Goal: Information Seeking & Learning: Learn about a topic

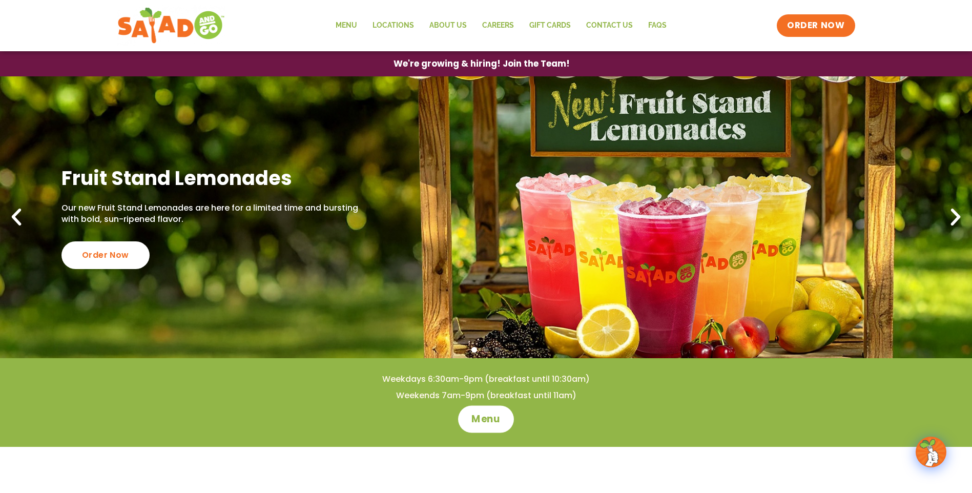
click at [487, 418] on span "Menu" at bounding box center [486, 419] width 29 height 13
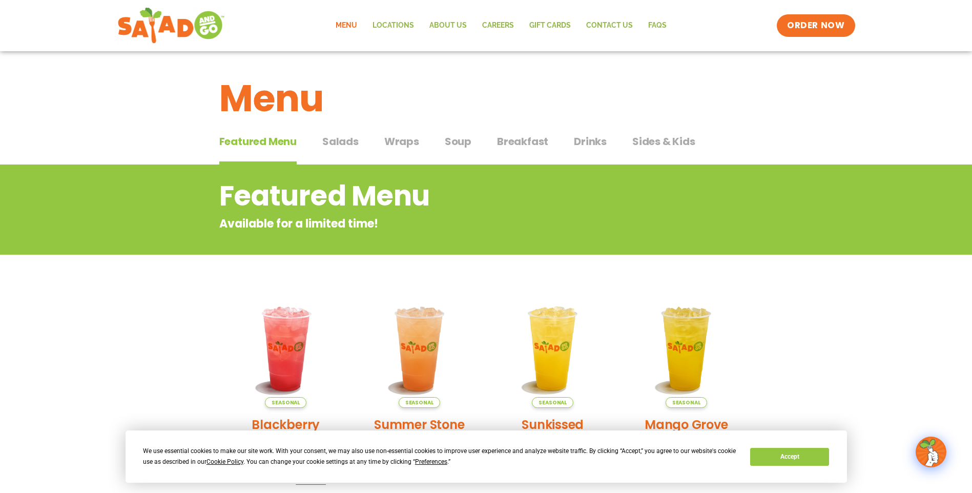
click at [342, 138] on span "Salads" at bounding box center [340, 141] width 36 height 15
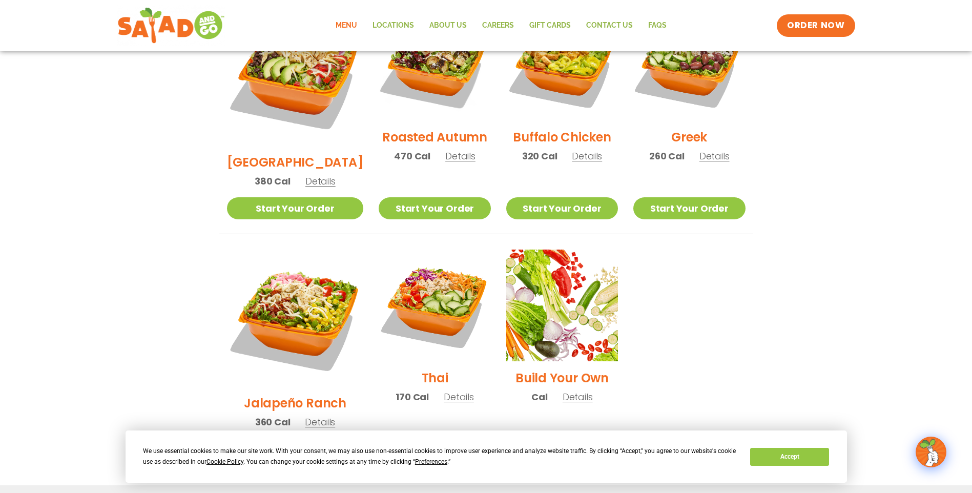
scroll to position [615, 0]
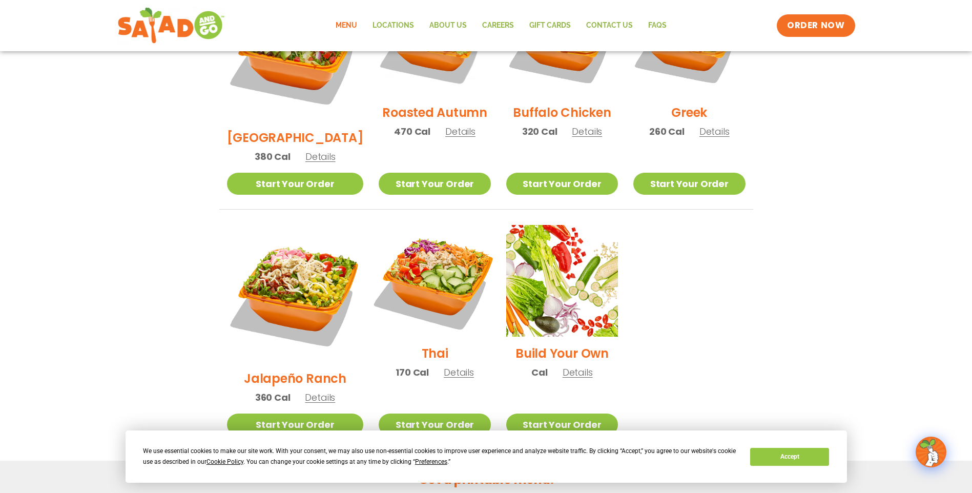
click at [435, 256] on img at bounding box center [434, 280] width 131 height 131
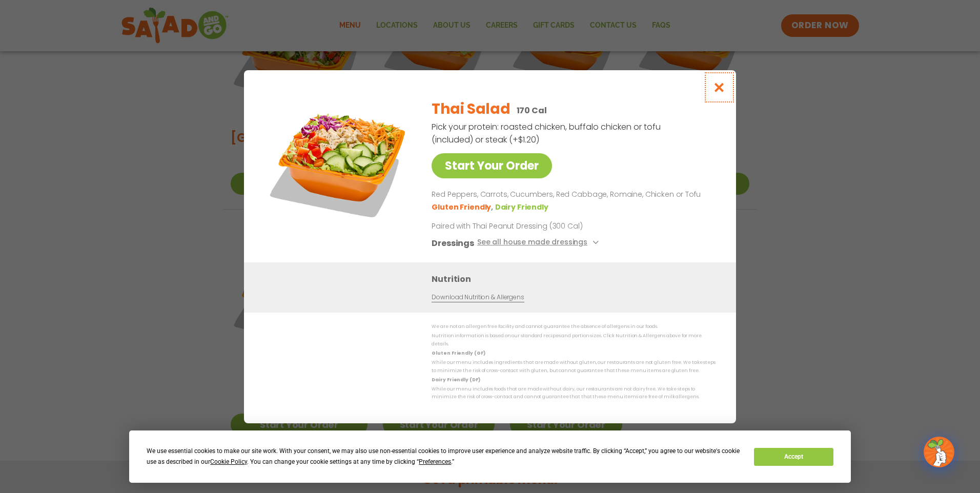
click at [718, 90] on icon "Close modal" at bounding box center [719, 87] width 13 height 11
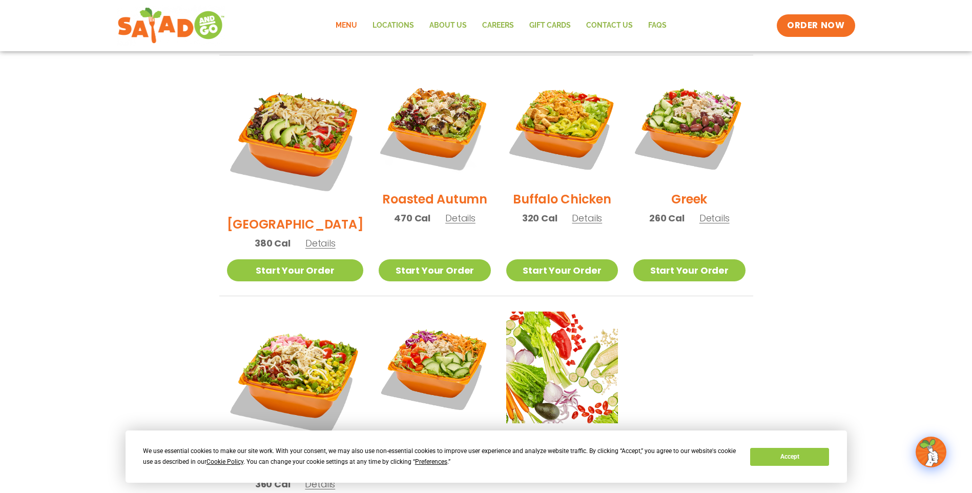
scroll to position [517, 0]
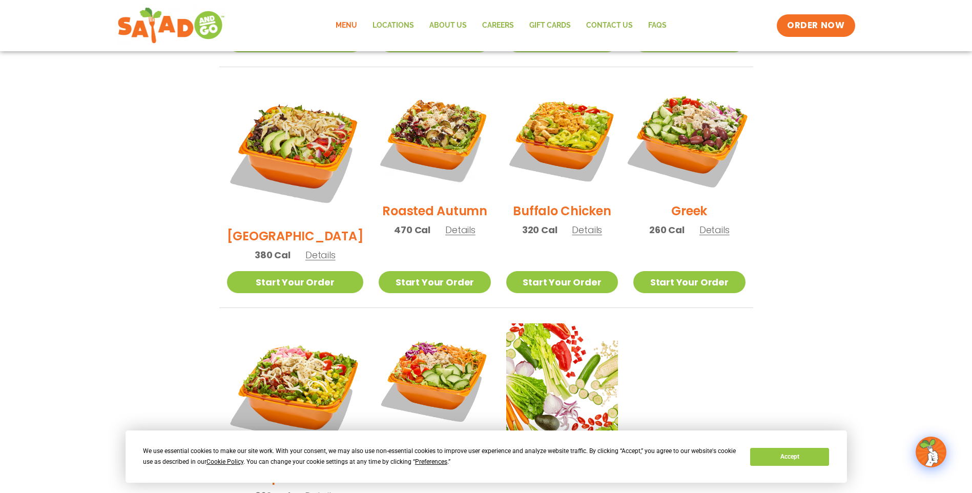
click at [699, 130] on img at bounding box center [689, 138] width 131 height 131
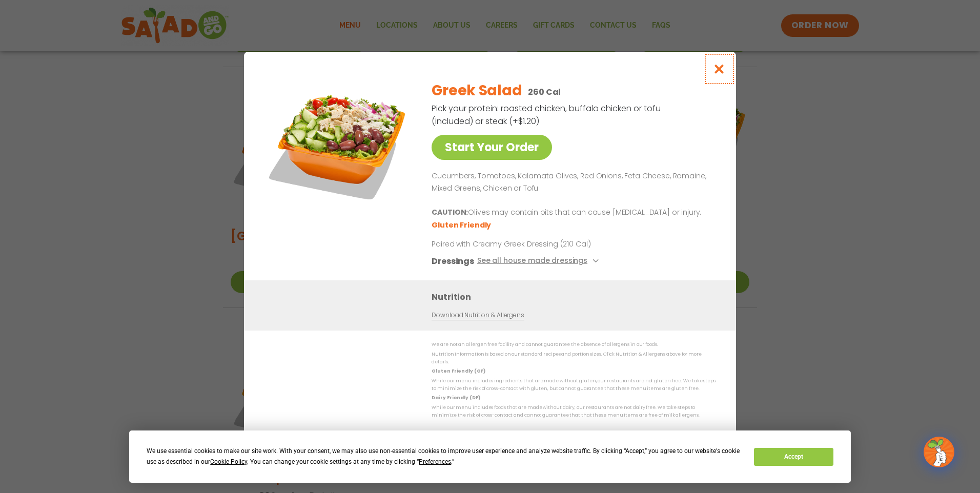
click at [719, 72] on icon "Close modal" at bounding box center [719, 69] width 13 height 11
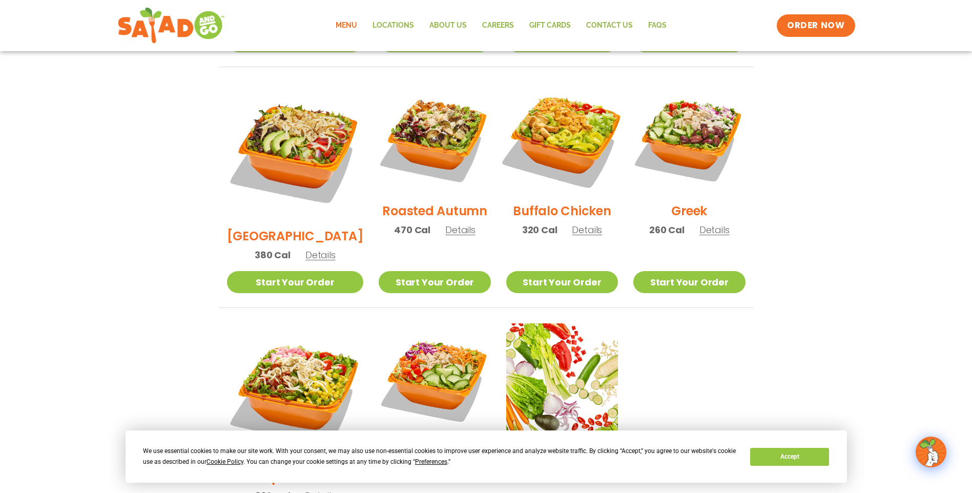
click at [550, 108] on img at bounding box center [562, 138] width 131 height 131
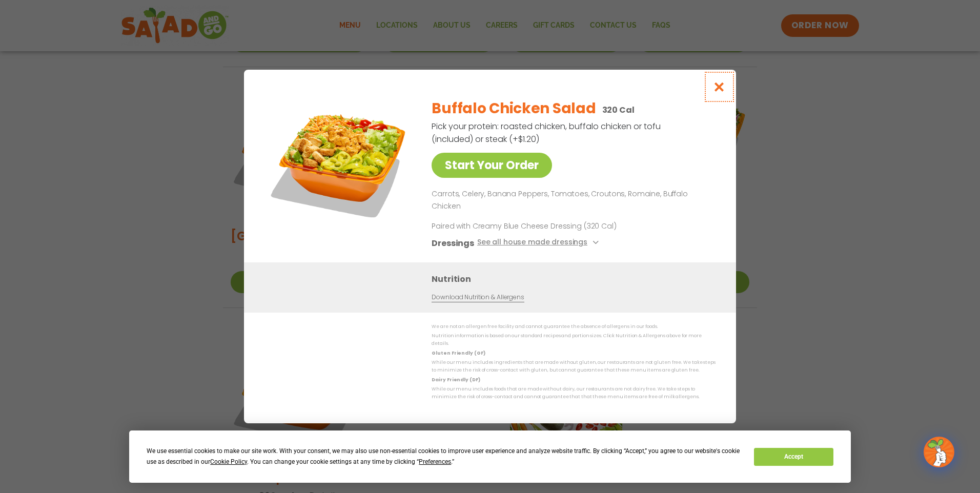
click at [717, 92] on icon "Close modal" at bounding box center [719, 86] width 13 height 11
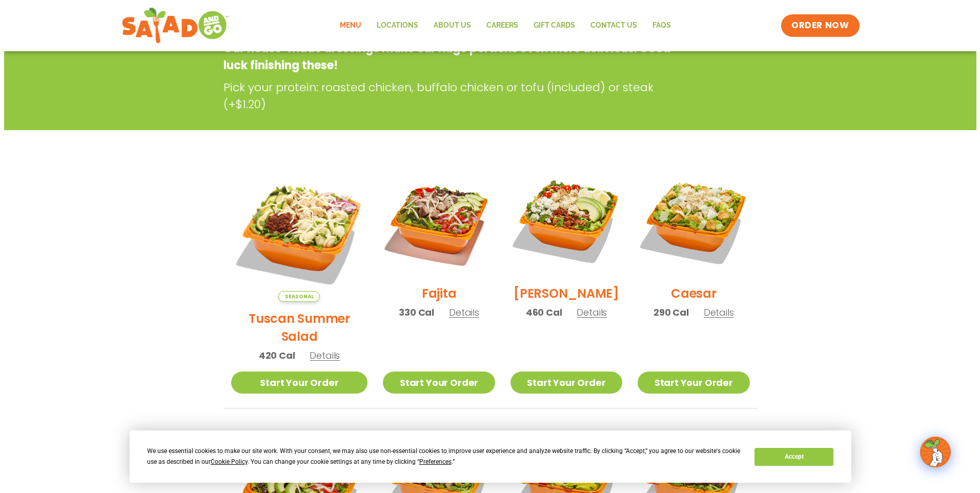
scroll to position [158, 0]
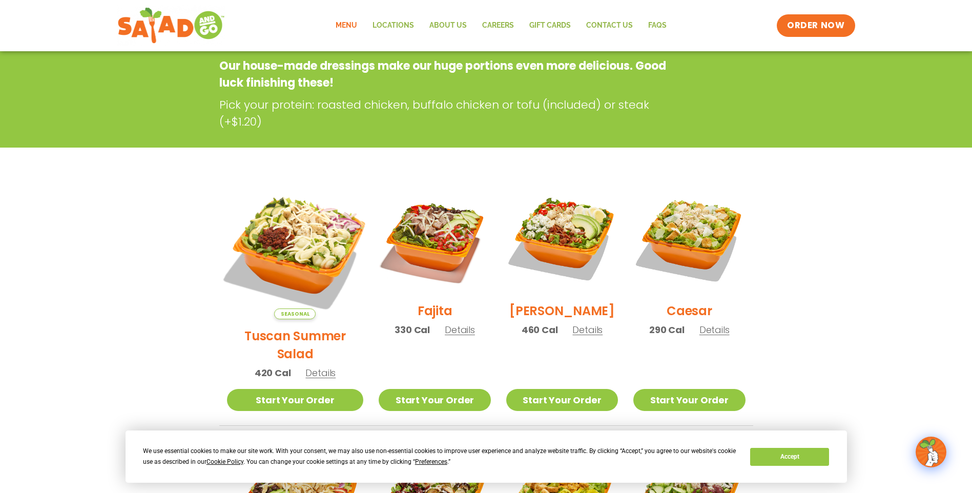
click at [281, 240] on img at bounding box center [295, 251] width 160 height 160
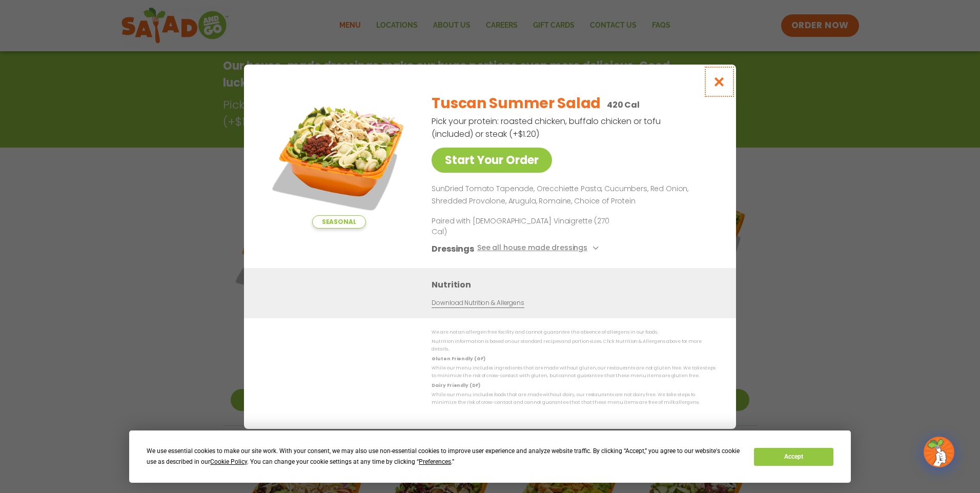
click at [719, 87] on icon "Close modal" at bounding box center [719, 81] width 13 height 11
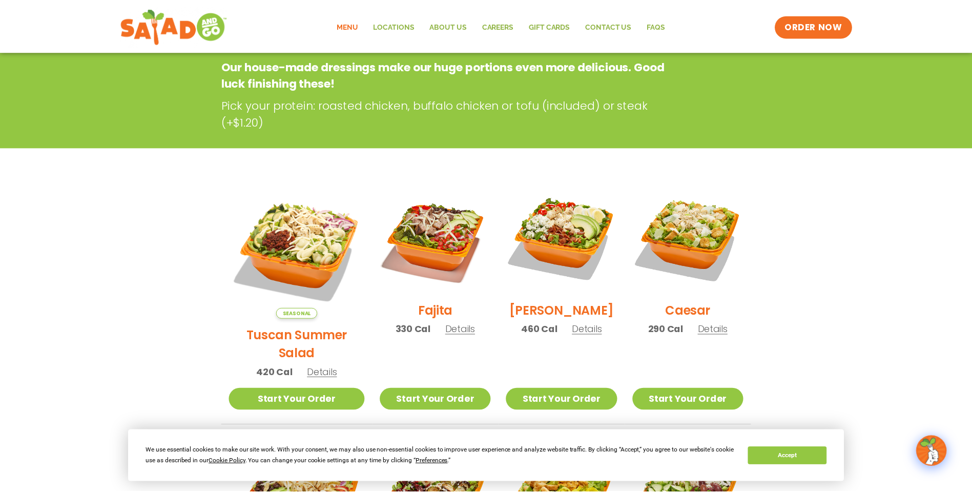
scroll to position [165, 0]
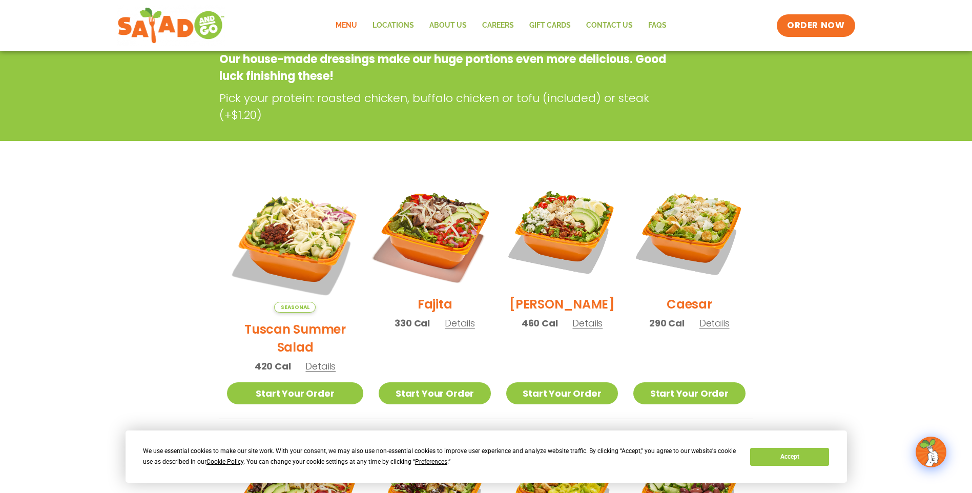
click at [422, 239] on img at bounding box center [434, 231] width 131 height 131
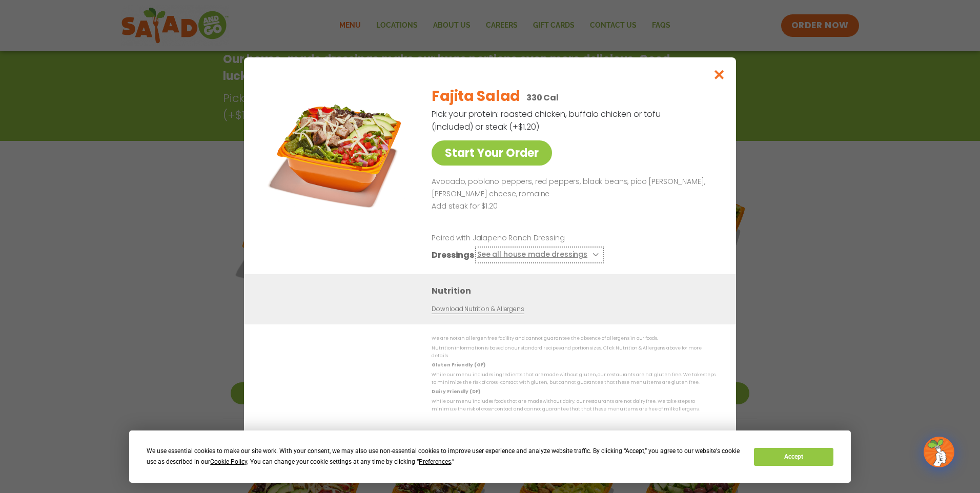
click at [592, 257] on icon at bounding box center [594, 255] width 4 height 4
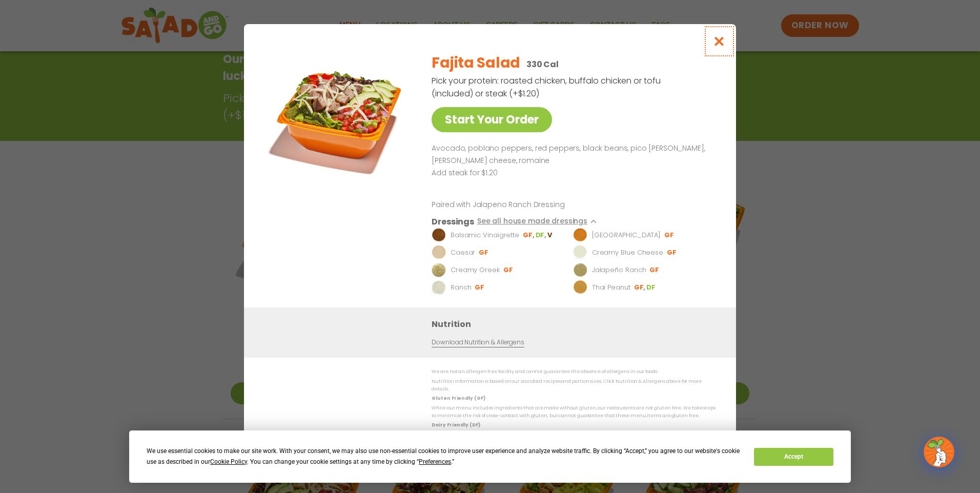
click at [720, 43] on icon "Close modal" at bounding box center [719, 41] width 13 height 11
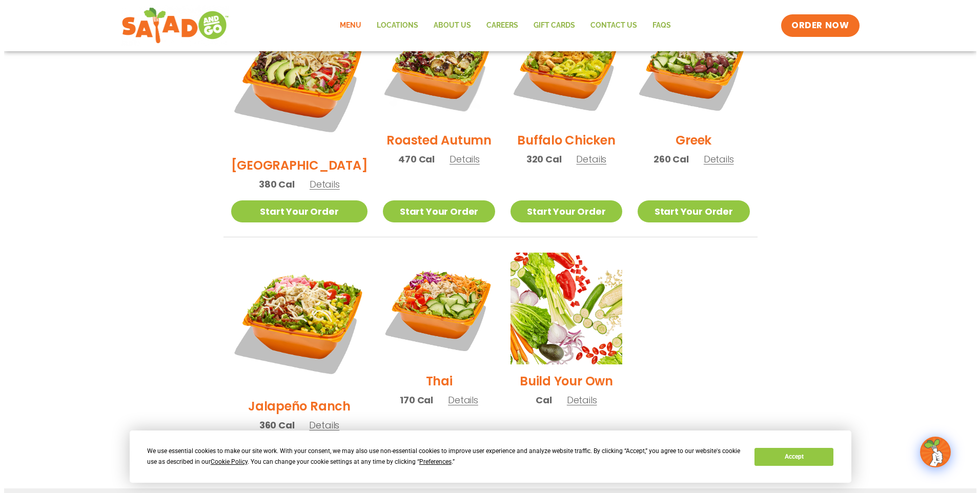
scroll to position [626, 0]
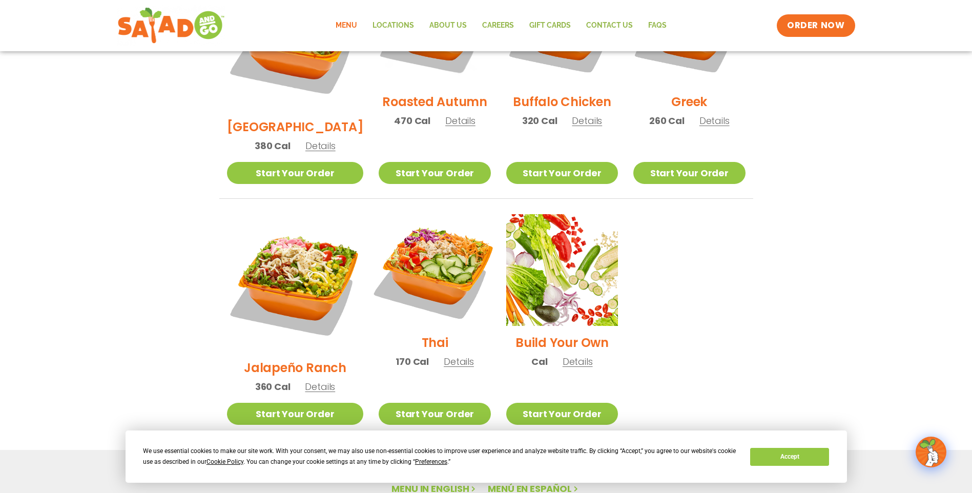
click at [422, 233] on img at bounding box center [434, 269] width 131 height 131
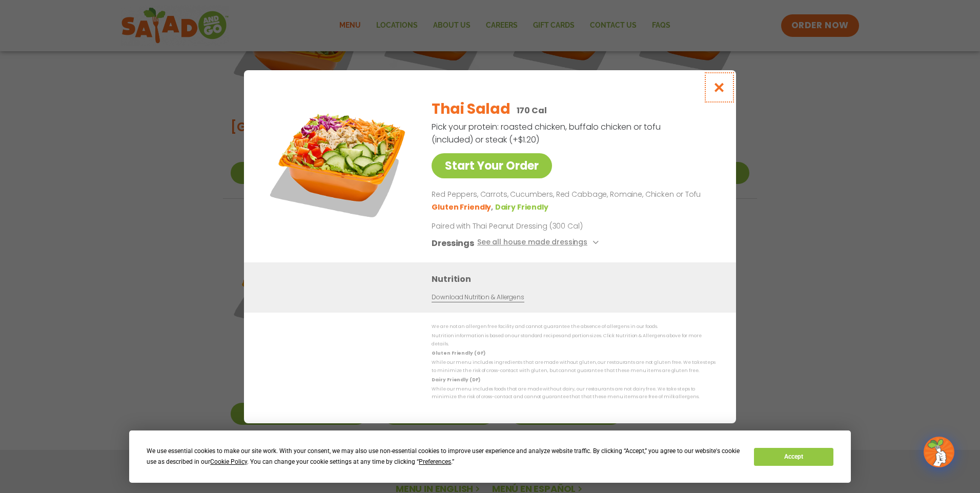
click at [719, 93] on icon "Close modal" at bounding box center [719, 87] width 13 height 11
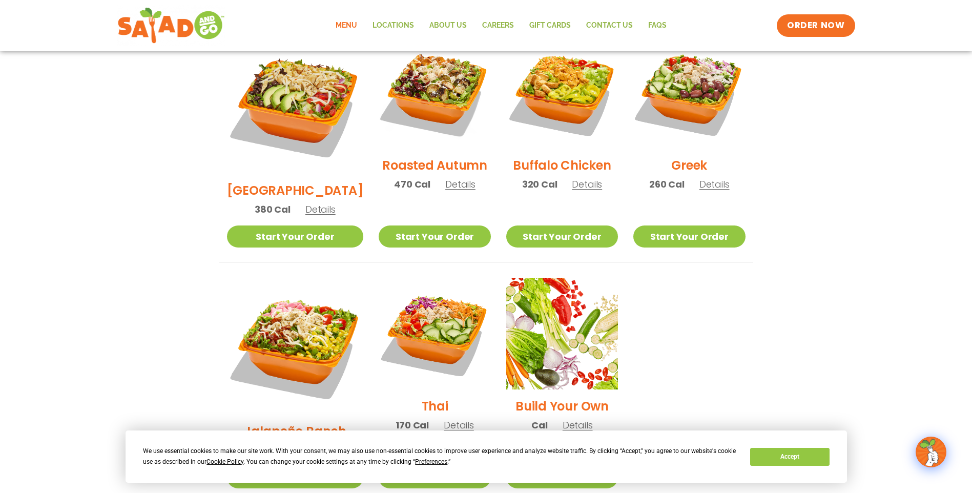
scroll to position [517, 0]
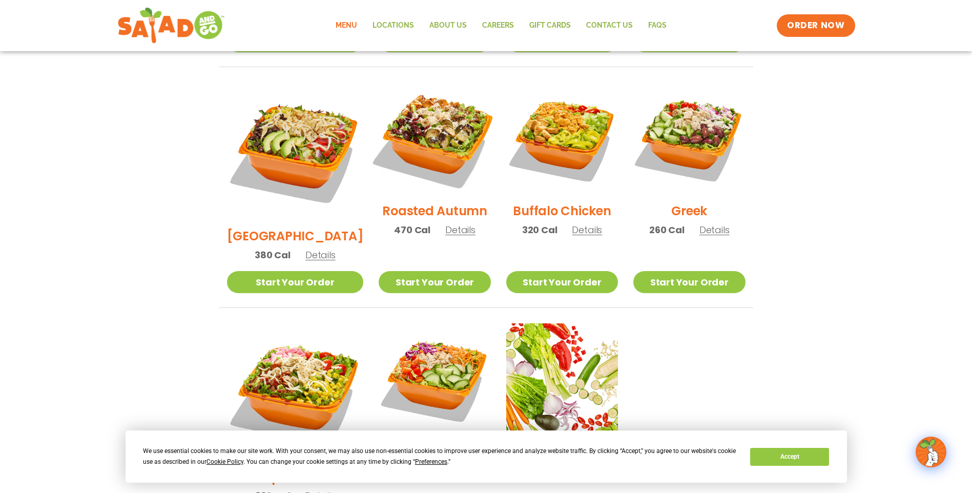
click at [424, 99] on img at bounding box center [434, 138] width 131 height 131
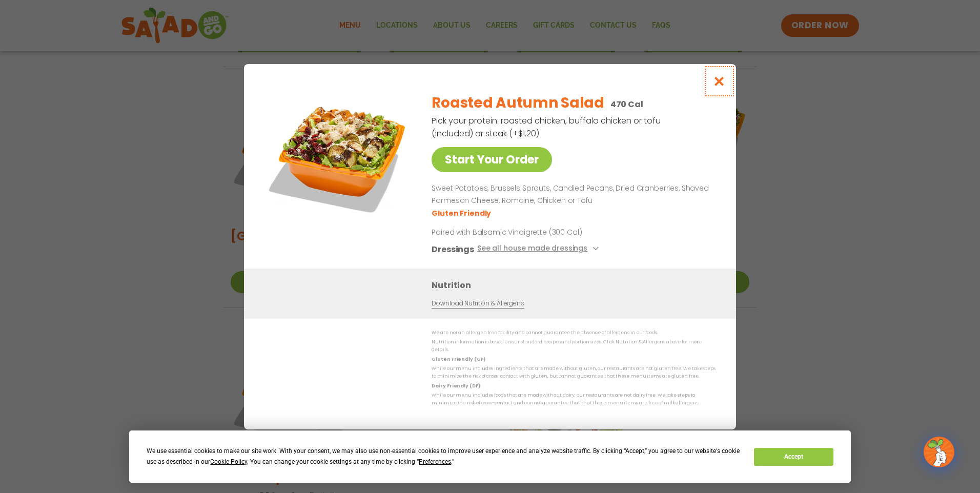
click at [719, 85] on icon "Close modal" at bounding box center [719, 81] width 13 height 11
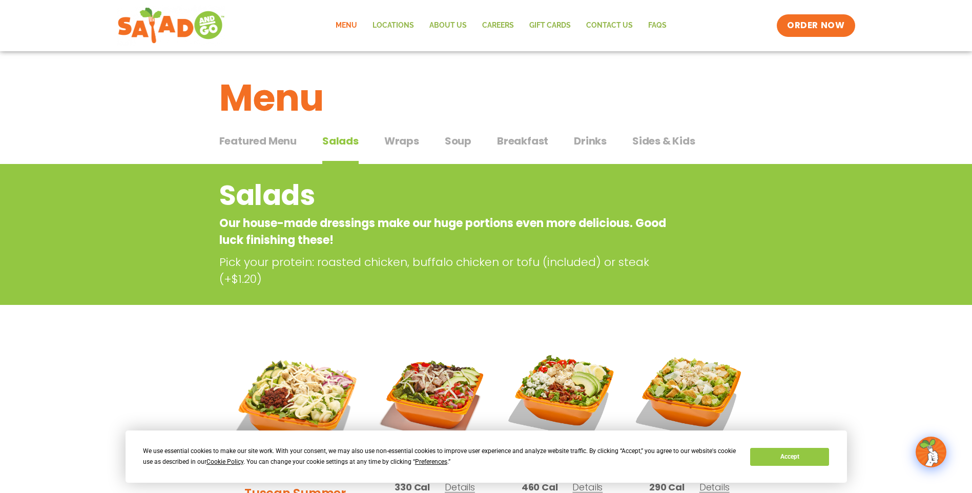
scroll to position [0, 0]
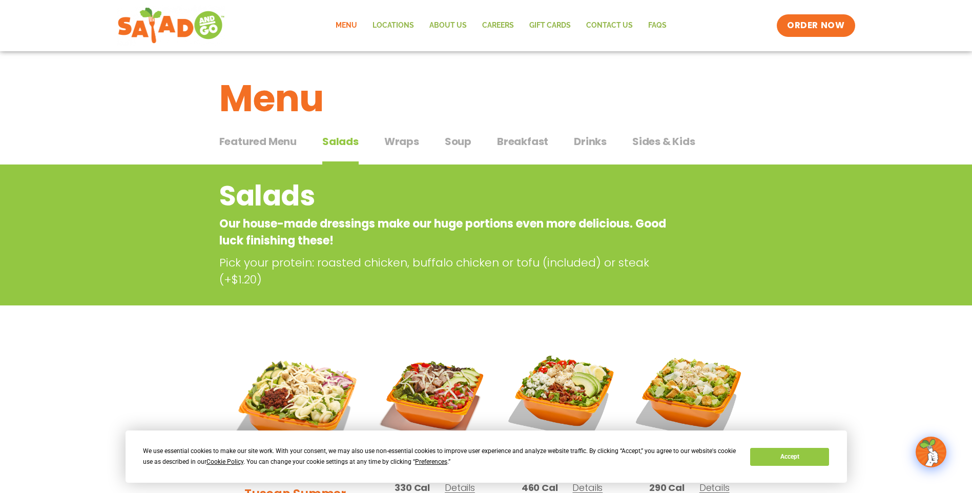
click at [459, 139] on span "Soup" at bounding box center [458, 141] width 27 height 15
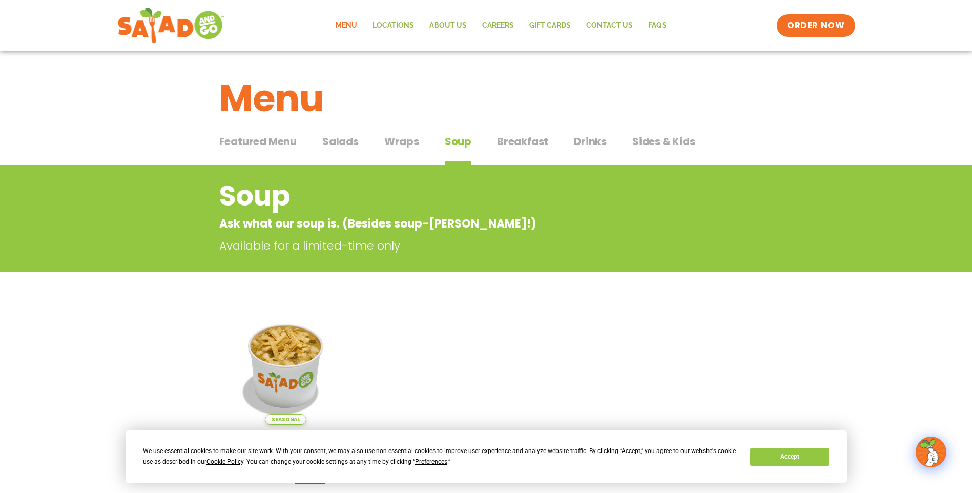
click at [667, 141] on span "Sides & Kids" at bounding box center [663, 141] width 63 height 15
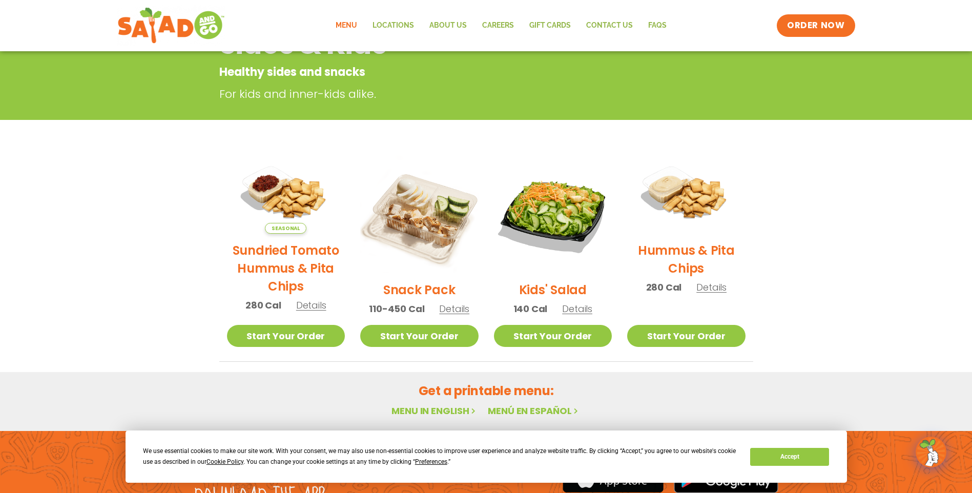
scroll to position [154, 0]
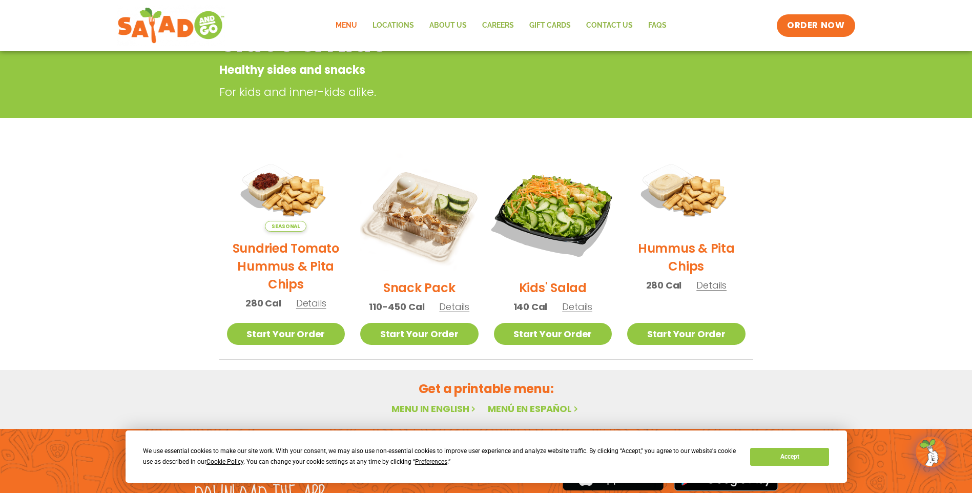
click at [578, 203] on img at bounding box center [552, 211] width 139 height 139
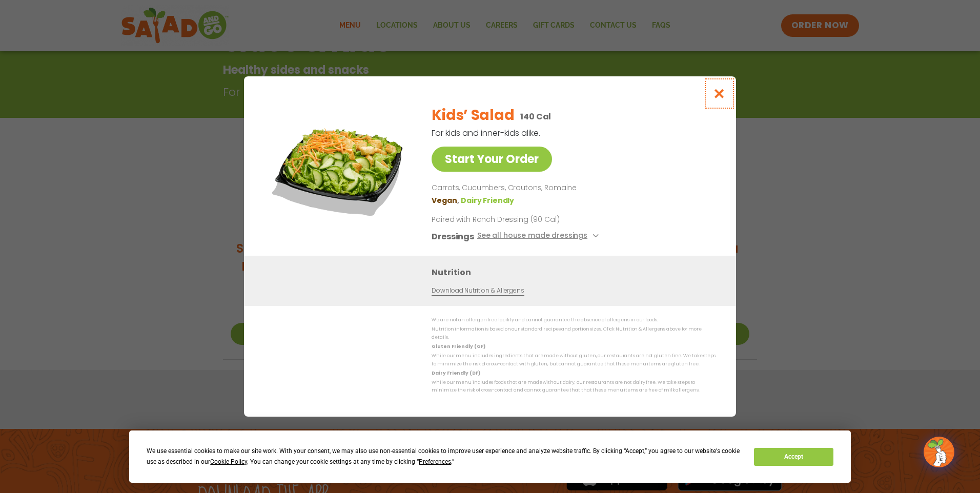
click at [719, 97] on icon "Close modal" at bounding box center [719, 93] width 13 height 11
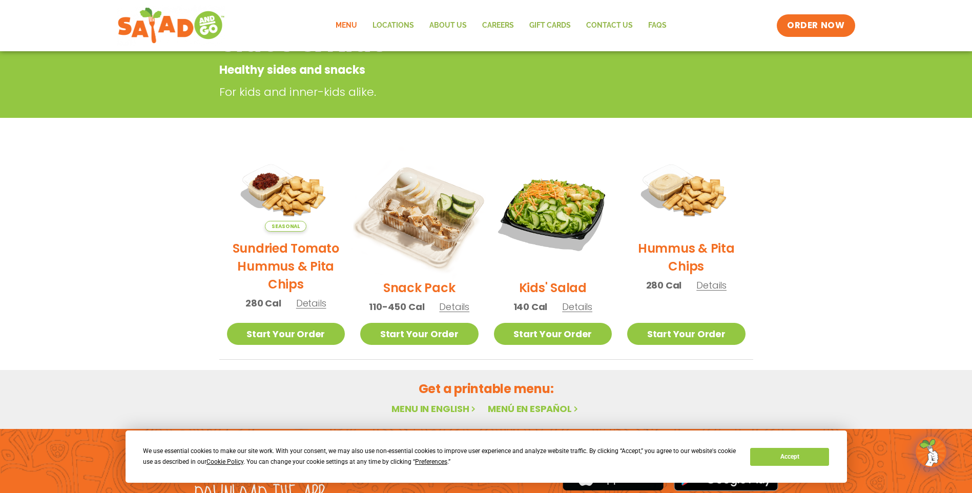
click at [432, 234] on img at bounding box center [419, 211] width 139 height 139
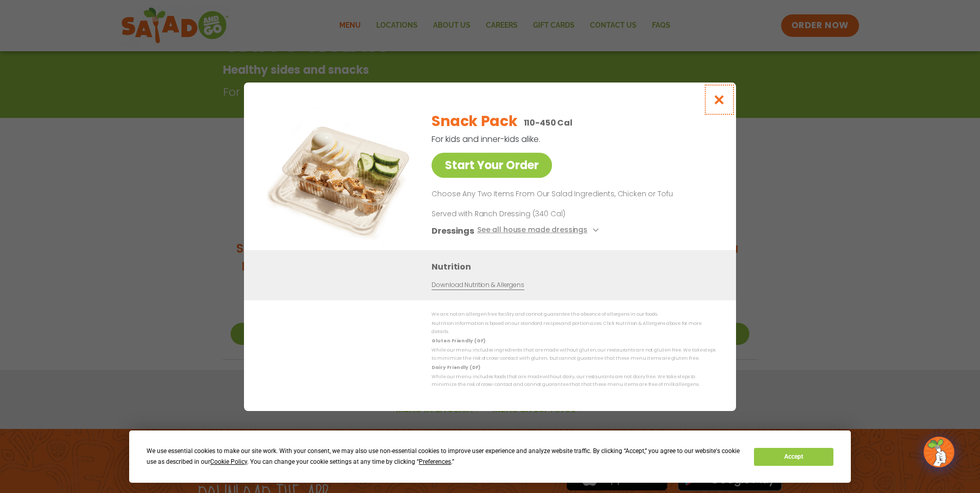
click at [717, 103] on icon "Close modal" at bounding box center [719, 99] width 13 height 11
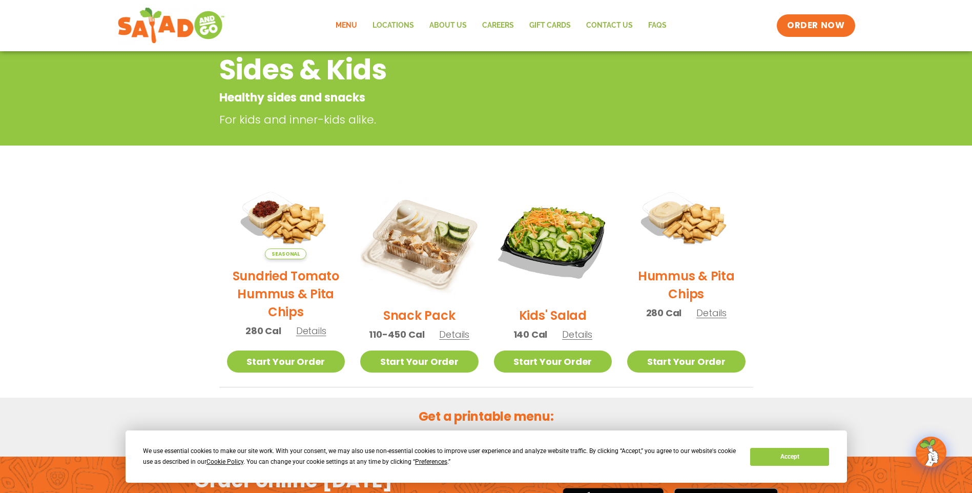
scroll to position [93, 0]
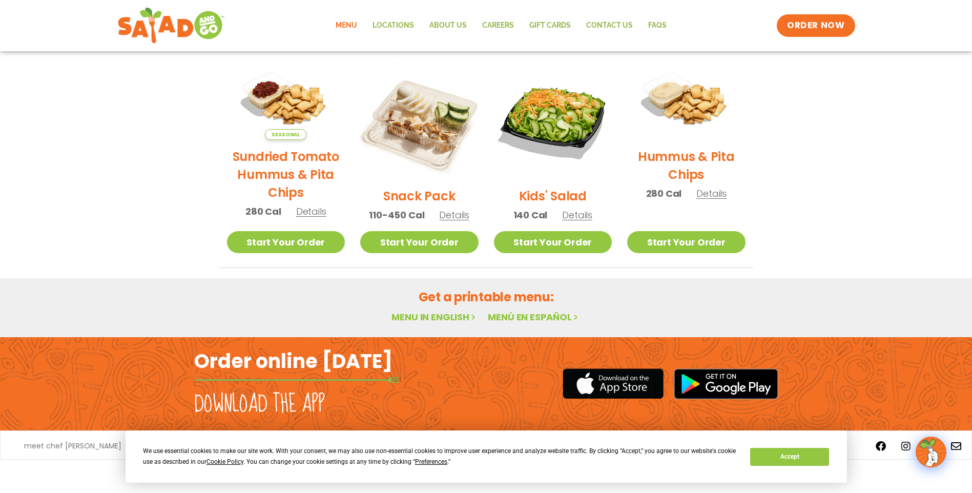
scroll to position [247, 0]
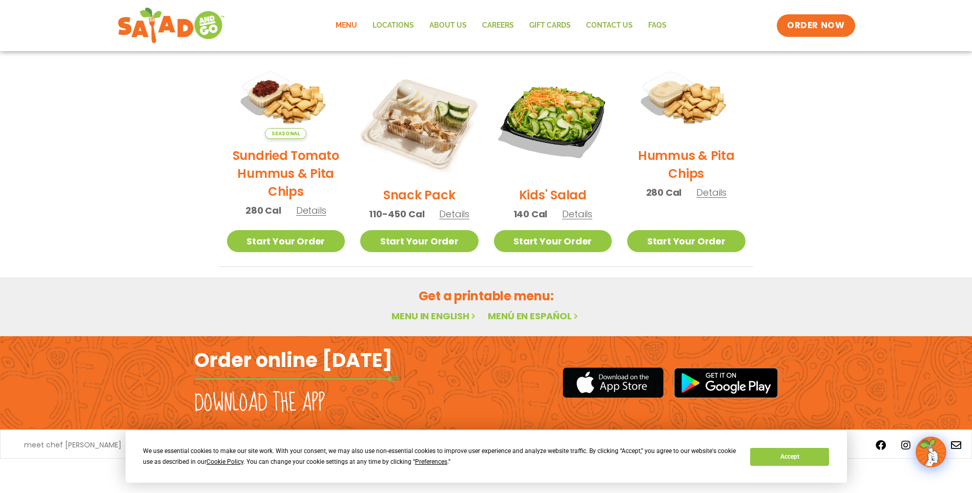
click at [351, 23] on link "Menu" at bounding box center [346, 26] width 37 height 24
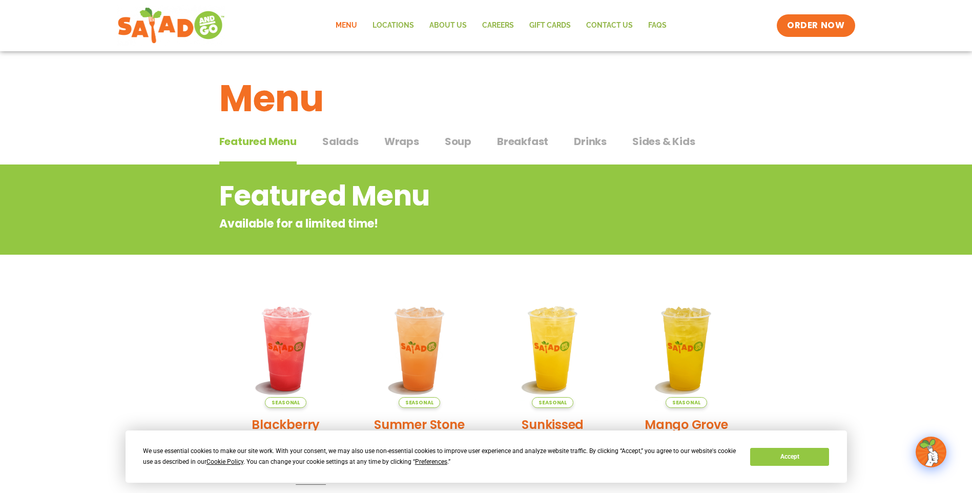
click at [402, 140] on span "Wraps" at bounding box center [401, 141] width 35 height 15
